Goal: Task Accomplishment & Management: Manage account settings

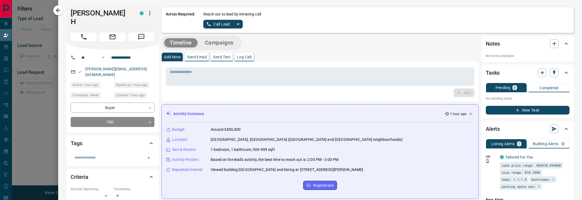
click at [237, 26] on icon "split button" at bounding box center [238, 24] width 7 height 7
click at [228, 44] on li "Log Manual Call" at bounding box center [222, 43] width 33 height 8
click at [228, 29] on div "Action Required: Reach out to lead by initiating call Log Manual Call" at bounding box center [367, 20] width 412 height 26
click at [228, 25] on button "Log Manual Call" at bounding box center [221, 24] width 36 height 9
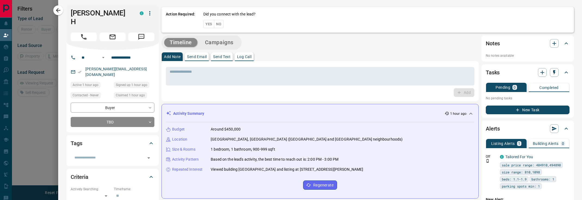
click at [226, 19] on div "Did you connect with the lead? Yes No" at bounding box center [386, 19] width 366 height 17
click at [220, 21] on button "No" at bounding box center [219, 24] width 10 height 8
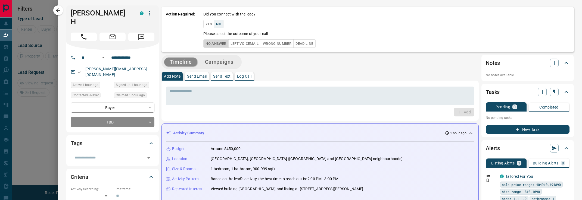
click at [216, 45] on button "No Answer" at bounding box center [215, 43] width 25 height 8
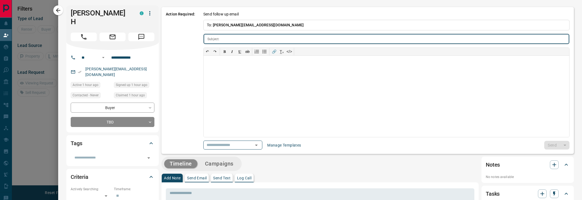
type input "**********"
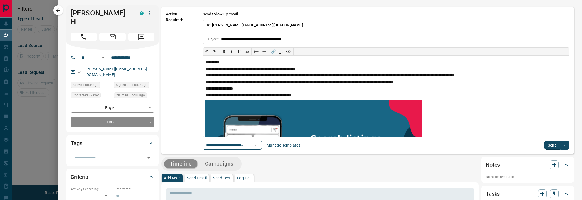
click at [548, 140] on div "**********" at bounding box center [386, 85] width 366 height 130
click at [551, 145] on button "Send" at bounding box center [552, 145] width 16 height 9
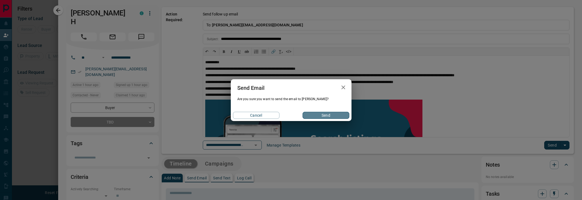
click at [332, 115] on button "Send" at bounding box center [325, 115] width 46 height 7
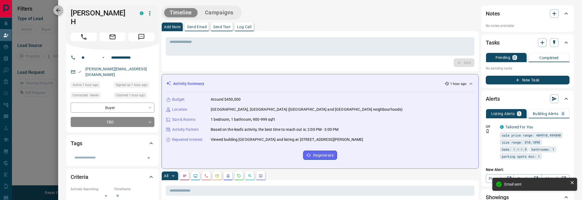
click at [57, 10] on icon "button" at bounding box center [58, 10] width 4 height 4
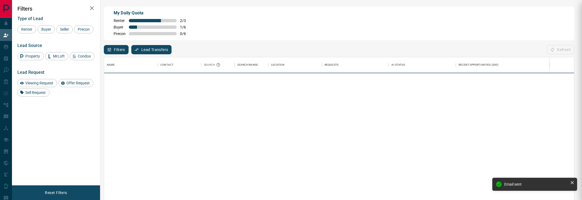
scroll to position [151, 470]
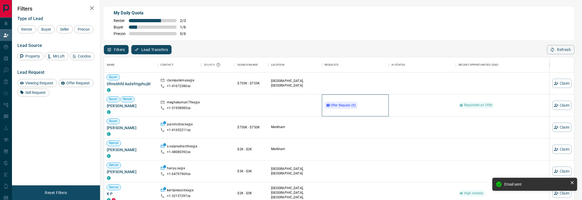
click at [330, 98] on div "Offer Request ( 1 )" at bounding box center [355, 106] width 62 height 22
click at [341, 105] on span "Offer Request ( 1 )" at bounding box center [342, 106] width 25 height 4
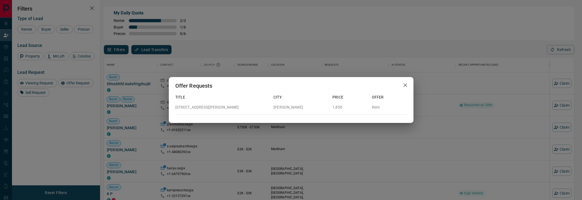
click at [412, 81] on div "Offer Requests" at bounding box center [291, 85] width 244 height 17
click at [411, 86] on div "Offer Requests" at bounding box center [291, 85] width 244 height 17
click at [402, 84] on icon "button" at bounding box center [405, 85] width 7 height 7
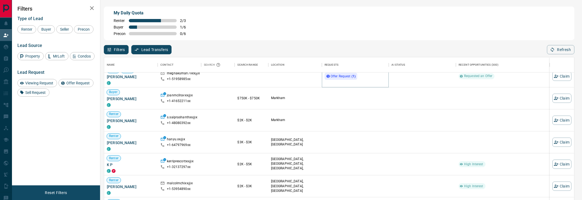
scroll to position [0, 0]
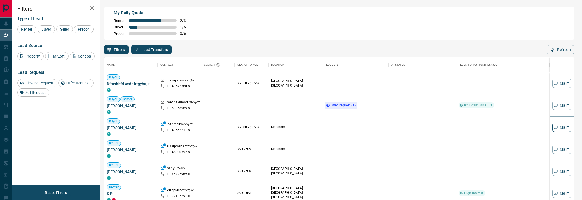
click at [564, 129] on button "Claim" at bounding box center [561, 127] width 19 height 9
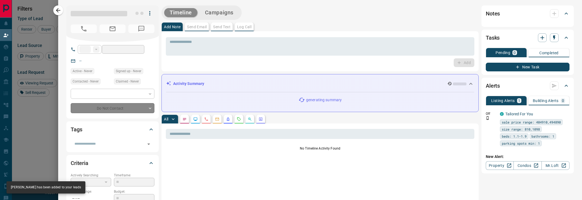
type input "**"
type input "**********"
type input "**"
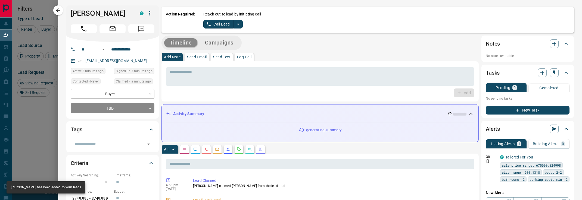
click at [243, 24] on div "Reach out to lead by initiating call Call Lead" at bounding box center [386, 19] width 366 height 17
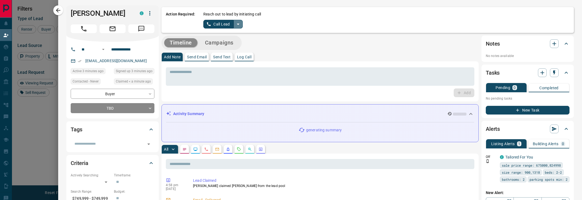
click at [239, 25] on icon "split button" at bounding box center [238, 24] width 7 height 7
click at [230, 42] on li "Log Manual Call" at bounding box center [222, 43] width 33 height 8
click at [230, 26] on button "Log Manual Call" at bounding box center [221, 24] width 36 height 9
click at [220, 24] on button "No" at bounding box center [219, 24] width 10 height 8
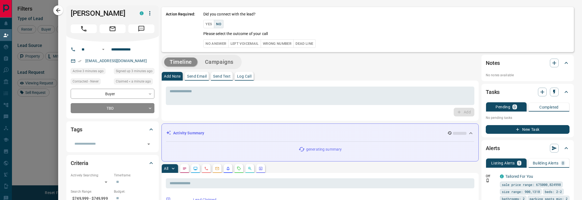
click at [214, 43] on button "No Answer" at bounding box center [215, 43] width 25 height 8
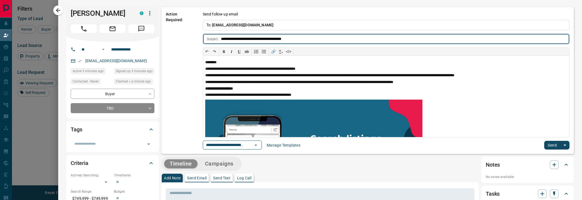
click at [552, 147] on button "Send" at bounding box center [552, 145] width 16 height 9
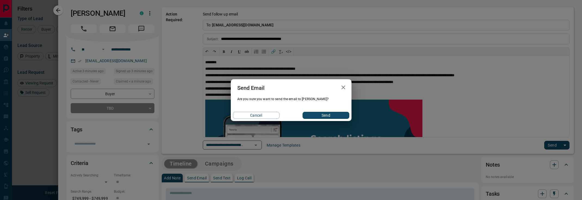
click at [329, 117] on button "Send" at bounding box center [325, 115] width 46 height 7
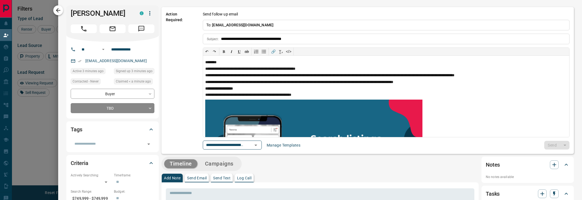
click at [58, 10] on icon "button" at bounding box center [58, 10] width 4 height 4
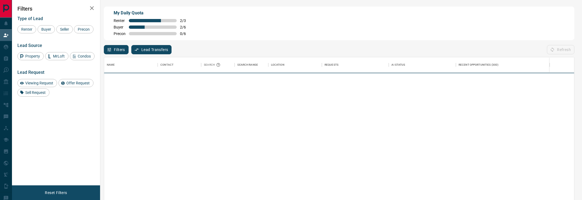
scroll to position [151, 470]
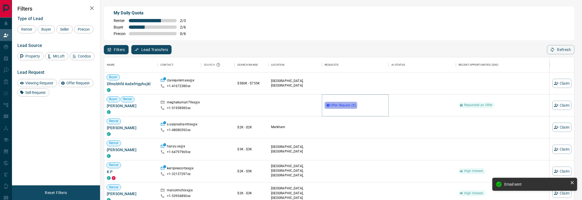
click at [336, 106] on span "Offer Request ( 1 )" at bounding box center [342, 106] width 25 height 4
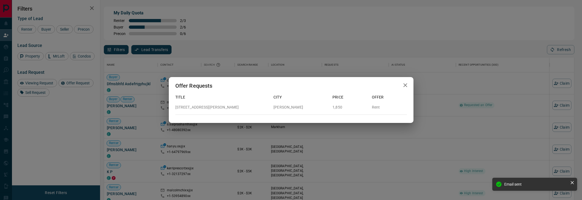
click at [448, 158] on div "Offer Requests Title City Price Offer [STREET_ADDRESS][PERSON_NAME][PERSON_NAME…" at bounding box center [291, 100] width 582 height 200
